Goal: Information Seeking & Learning: Learn about a topic

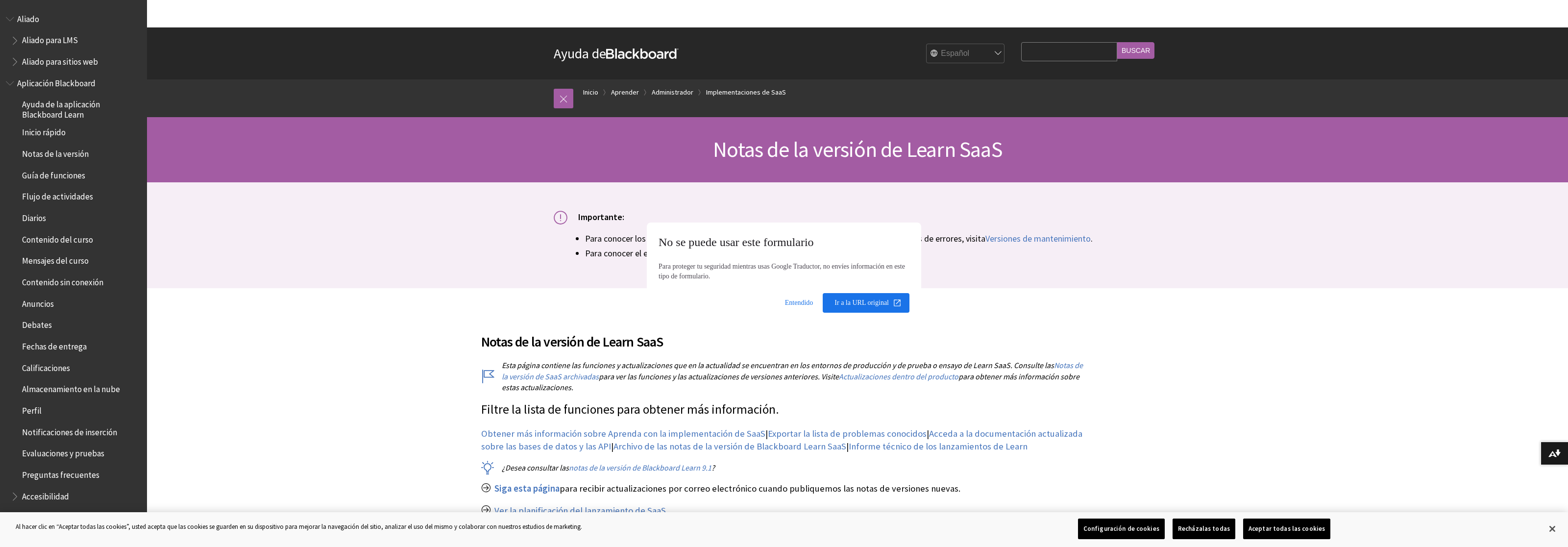
scroll to position [870, 0]
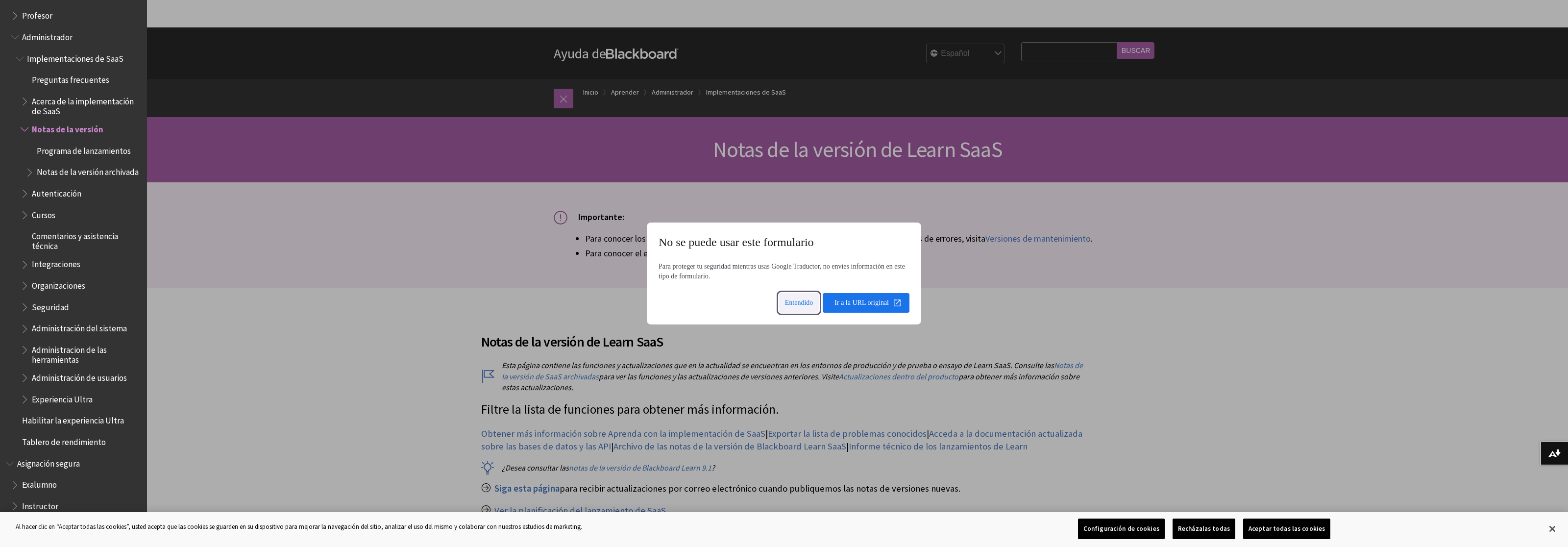
drag, startPoint x: 808, startPoint y: 294, endPoint x: 802, endPoint y: 304, distance: 11.7
click at [808, 294] on span at bounding box center [799, 303] width 40 height 24
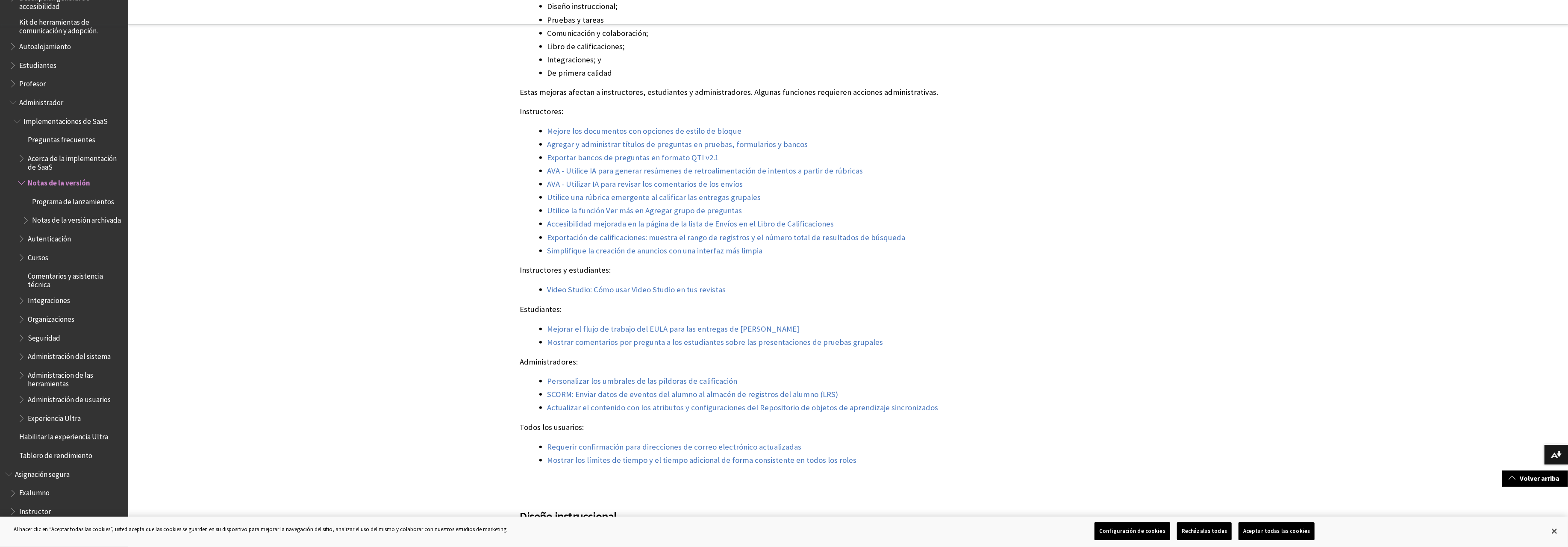
scroll to position [689, 0]
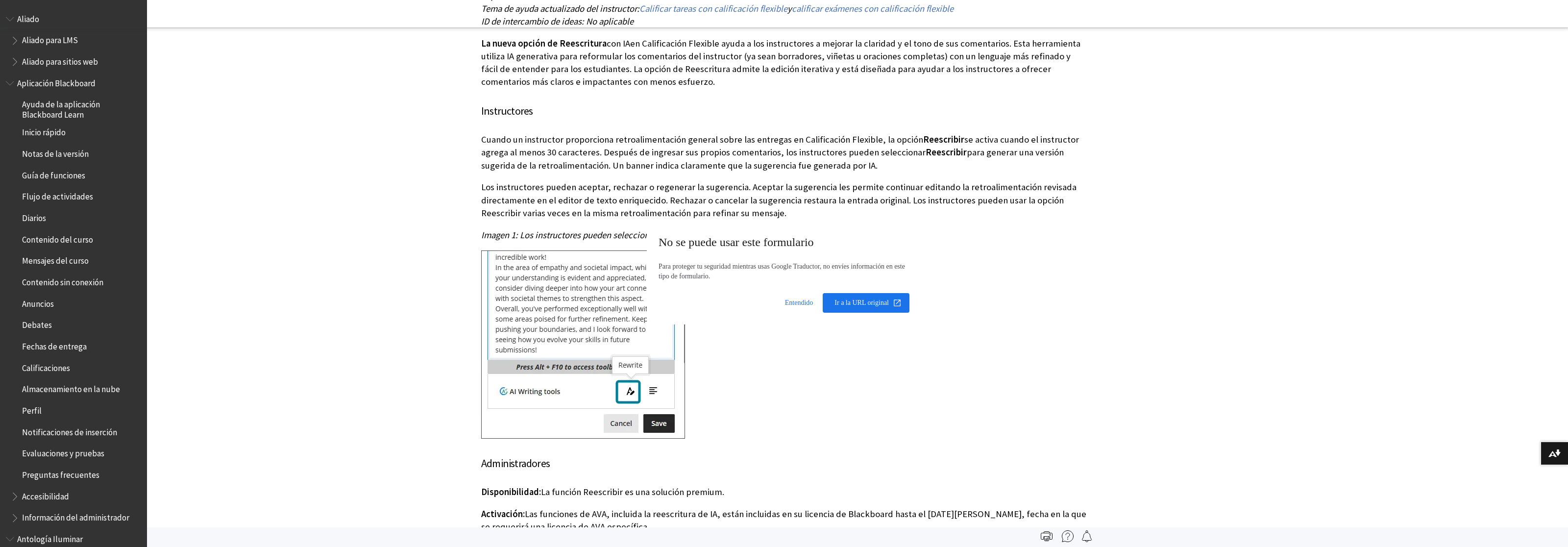
scroll to position [870, 0]
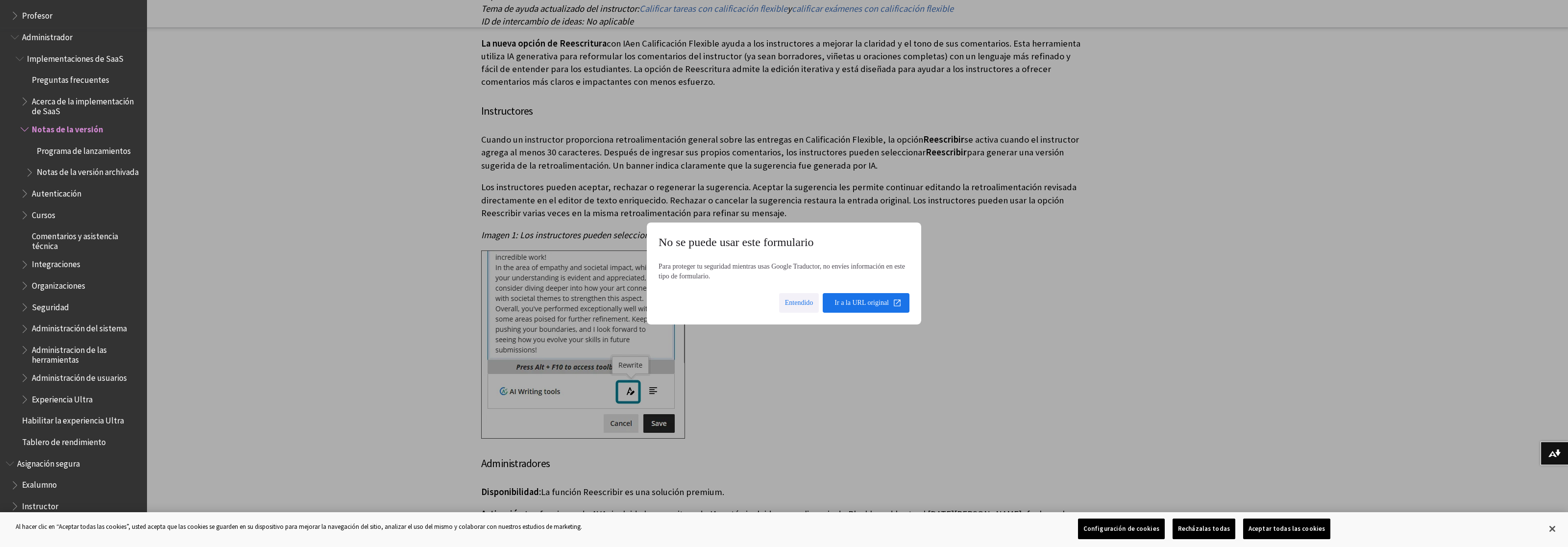
click at [810, 299] on span at bounding box center [799, 303] width 40 height 24
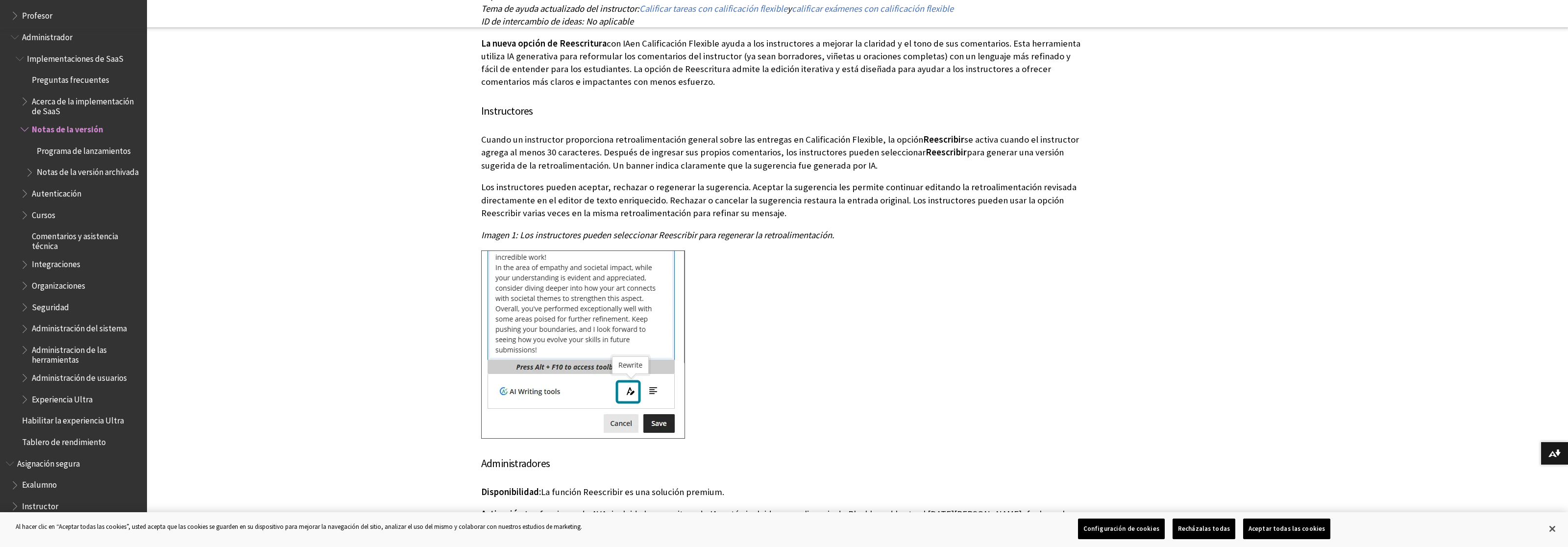
drag, startPoint x: 487, startPoint y: 186, endPoint x: 1107, endPoint y: 204, distance: 620.3
drag, startPoint x: 999, startPoint y: 211, endPoint x: 399, endPoint y: 179, distance: 600.9
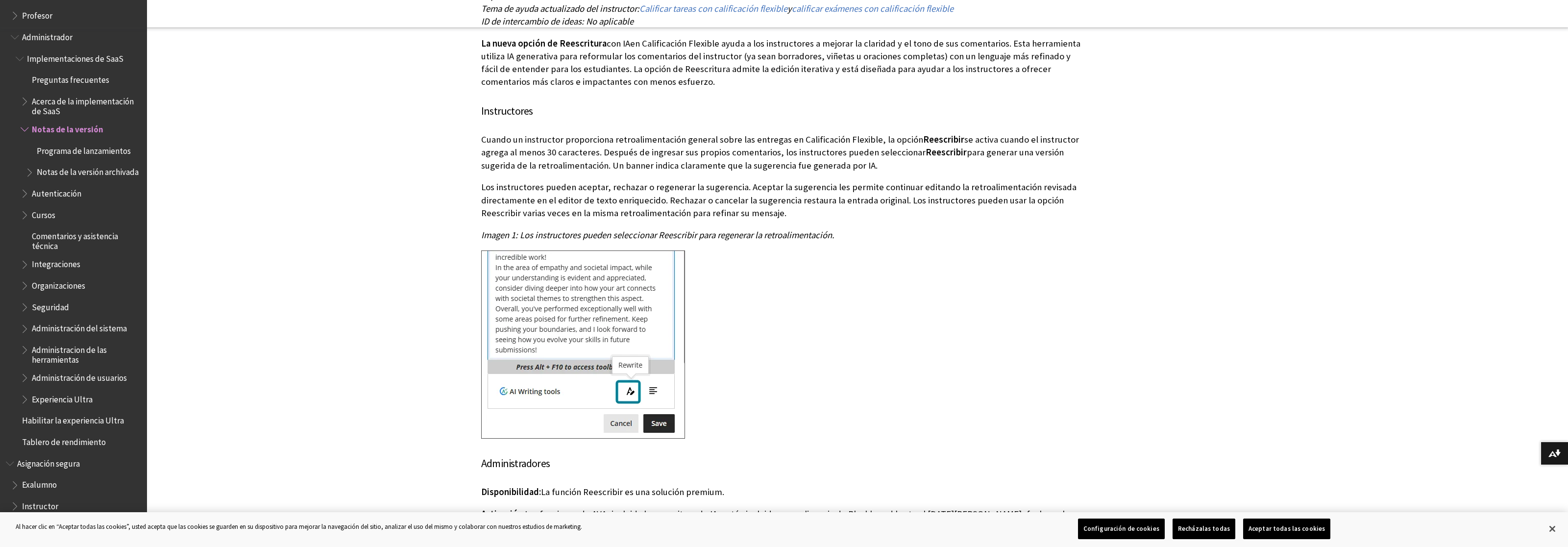
drag, startPoint x: 432, startPoint y: 183, endPoint x: 1056, endPoint y: 264, distance: 629.2
click at [1056, 264] on div "Cuando un instructor proporciona retroalimentación general sobre las entregas e…" at bounding box center [784, 287] width 608 height 308
drag, startPoint x: 454, startPoint y: 227, endPoint x: 1050, endPoint y: 255, distance: 596.7
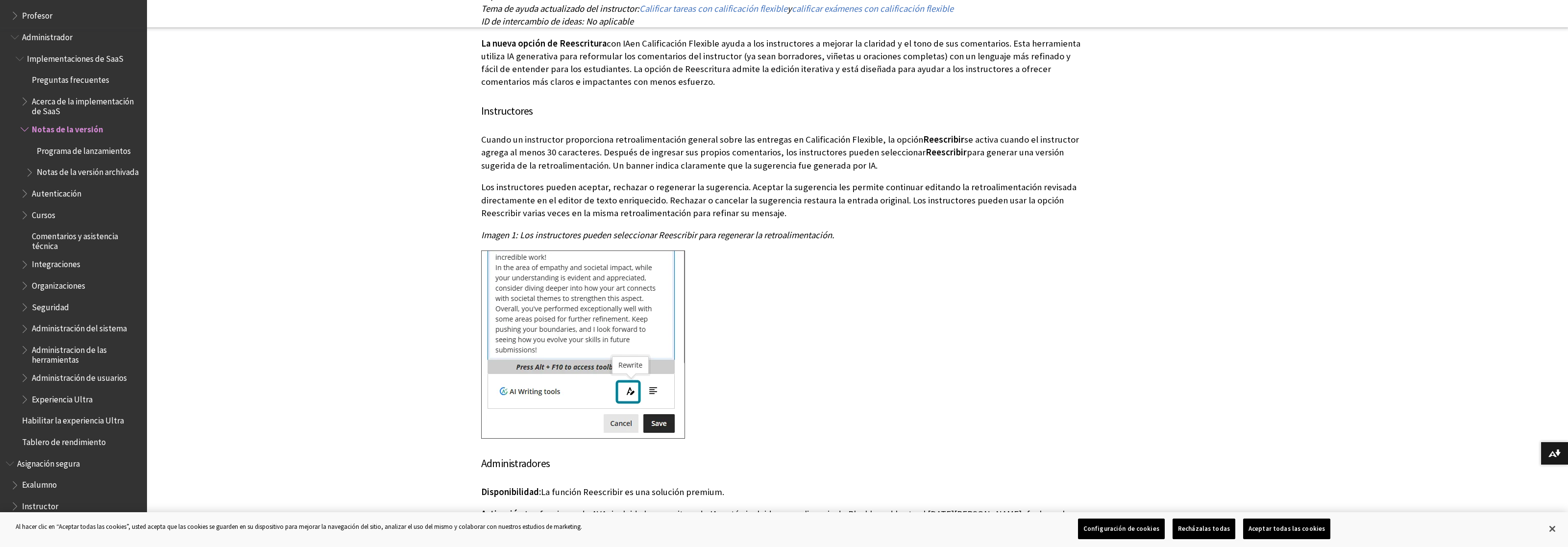
click at [1050, 220] on p "Los instructores pueden aceptar, rechazar o regenerar la sugerencia. Aceptar la…" at bounding box center [784, 200] width 608 height 38
drag, startPoint x: 1009, startPoint y: 257, endPoint x: 318, endPoint y: 234, distance: 691.4
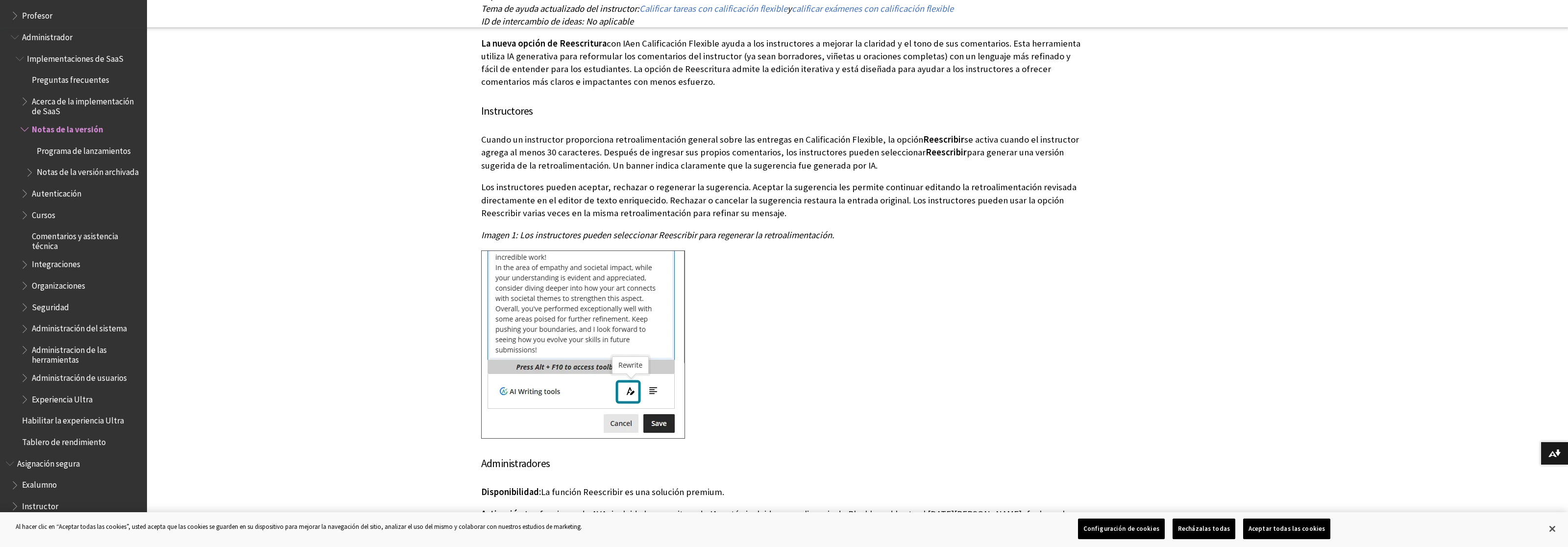
drag, startPoint x: 465, startPoint y: 227, endPoint x: 1068, endPoint y: 261, distance: 604.0
click at [1068, 261] on div "Cuando un instructor proporciona retroalimentación general sobre las entregas e…" at bounding box center [784, 287] width 608 height 308
drag, startPoint x: 979, startPoint y: 256, endPoint x: 255, endPoint y: 230, distance: 724.5
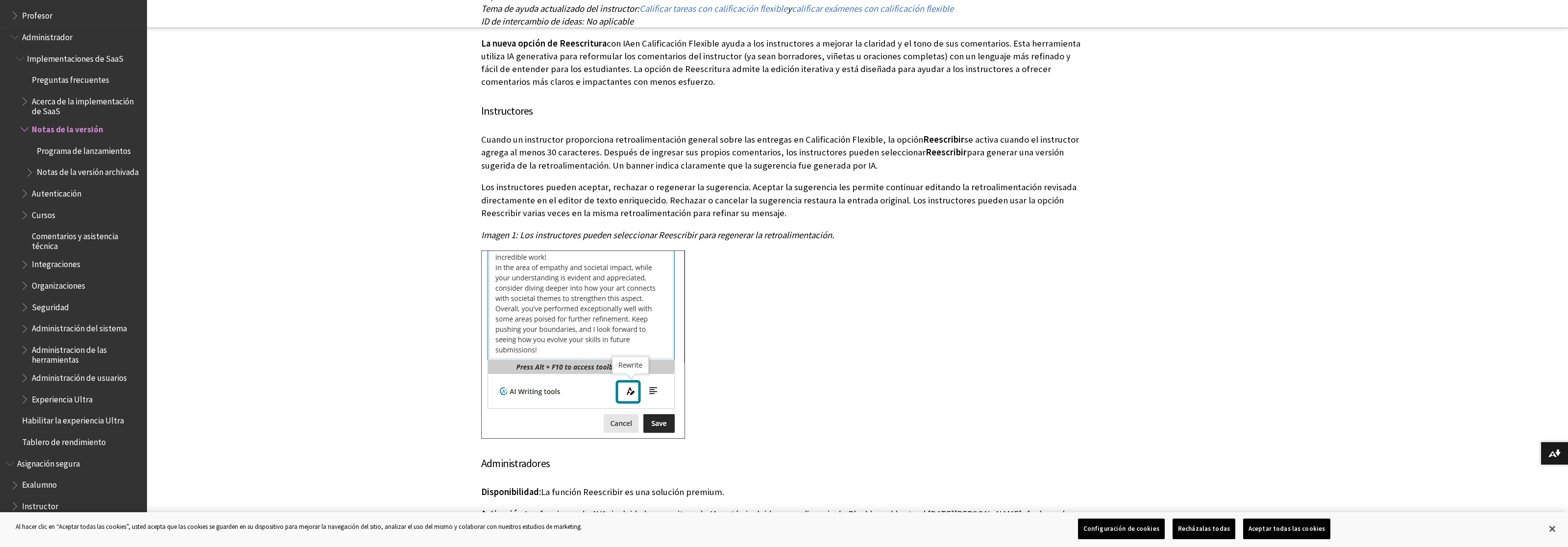
drag, startPoint x: 461, startPoint y: 230, endPoint x: 953, endPoint y: 269, distance: 493.5
click at [953, 269] on div "Cuando un instructor proporciona retroalimentación general sobre las entregas e…" at bounding box center [784, 287] width 608 height 308
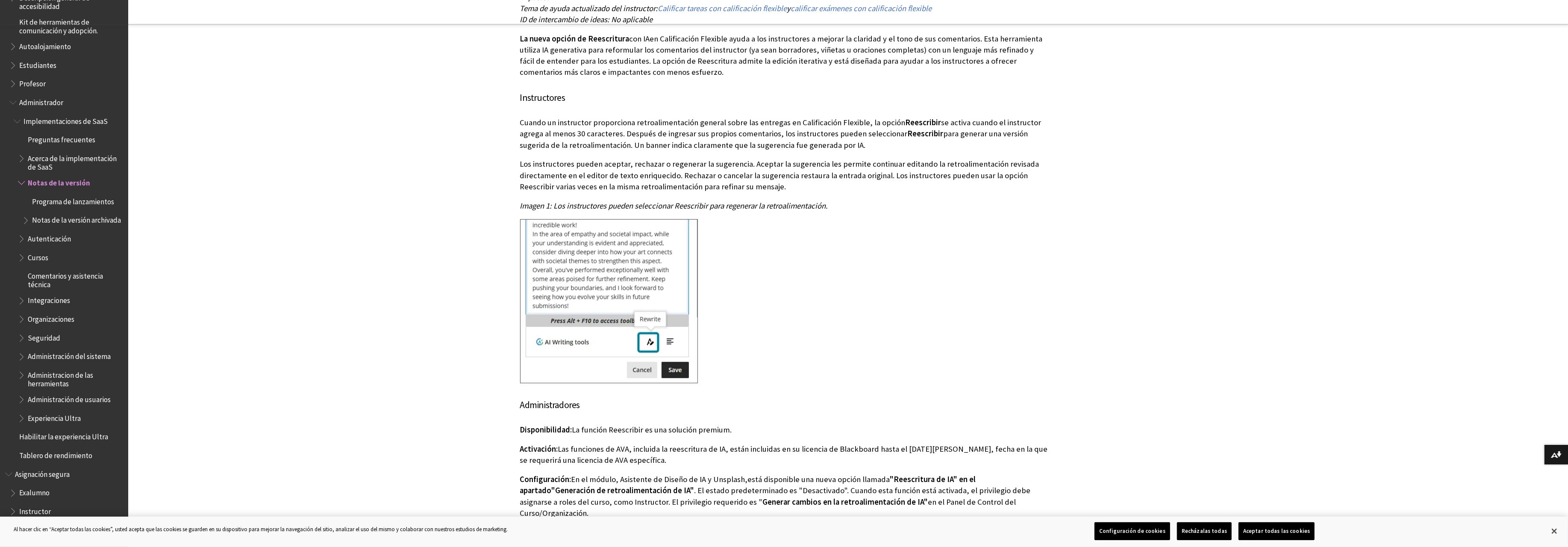
scroll to position [10204, 0]
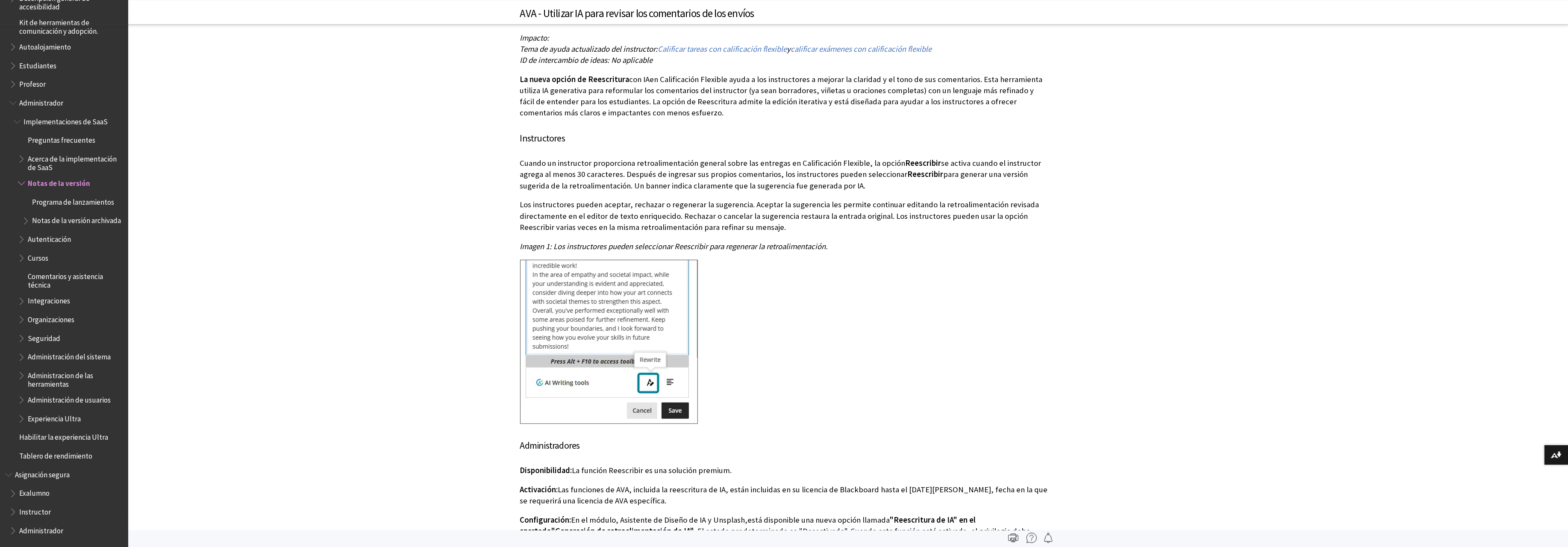
scroll to position [10207, 0]
